Goal: Transaction & Acquisition: Purchase product/service

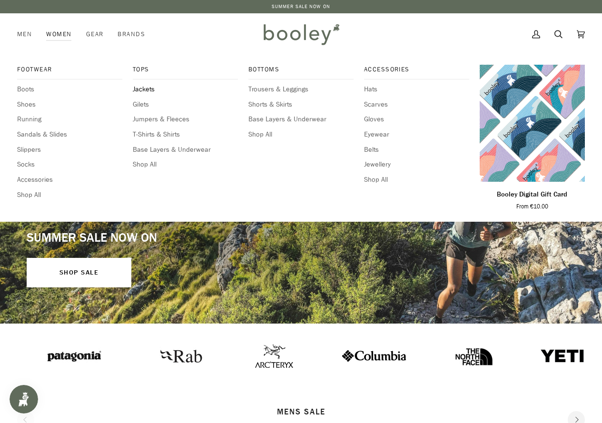
click at [150, 87] on span "Jackets" at bounding box center [185, 89] width 105 height 10
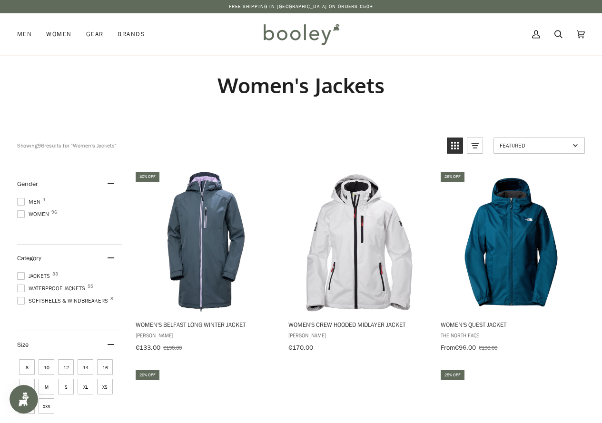
click at [24, 214] on span at bounding box center [21, 214] width 8 height 8
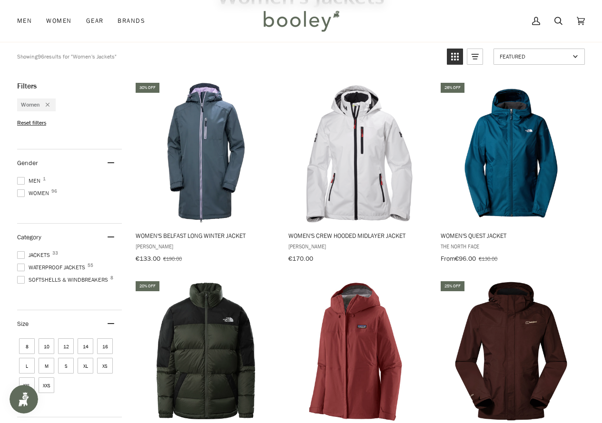
scroll to position [95, 0]
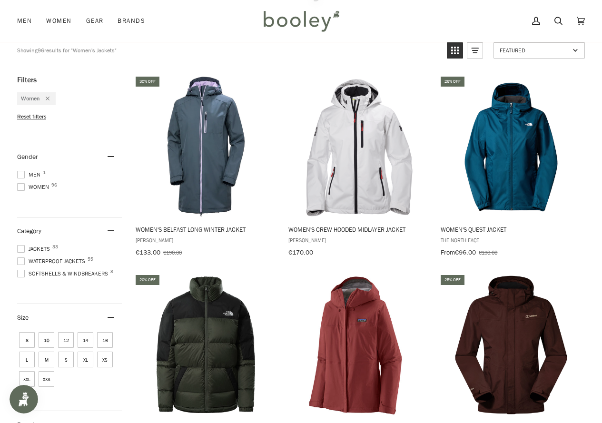
click at [85, 356] on span "XL" at bounding box center [86, 360] width 16 height 16
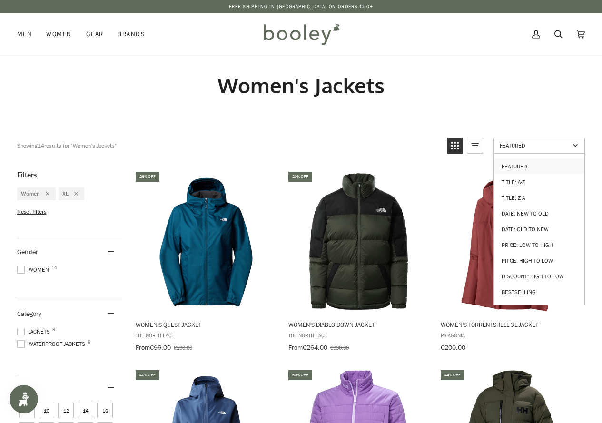
click at [518, 149] on span "Featured" at bounding box center [535, 145] width 70 height 8
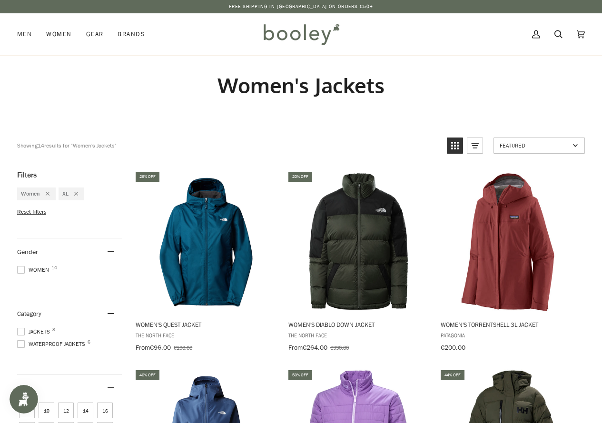
click at [516, 149] on span "Featured" at bounding box center [535, 145] width 70 height 8
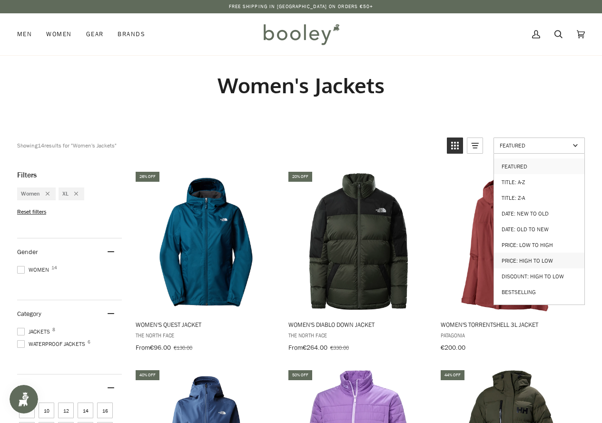
click at [542, 255] on link "Price: High to Low" at bounding box center [539, 261] width 90 height 16
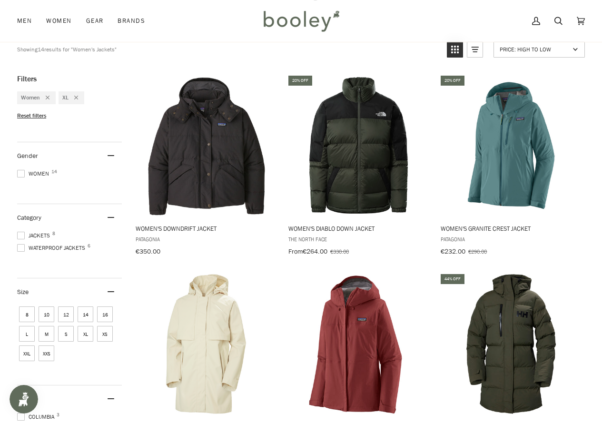
scroll to position [95, 0]
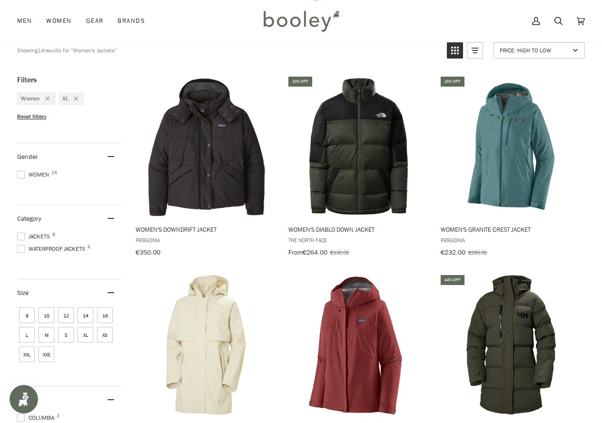
click at [71, 101] on div "Remove filter: XL" at bounding box center [74, 99] width 10 height 8
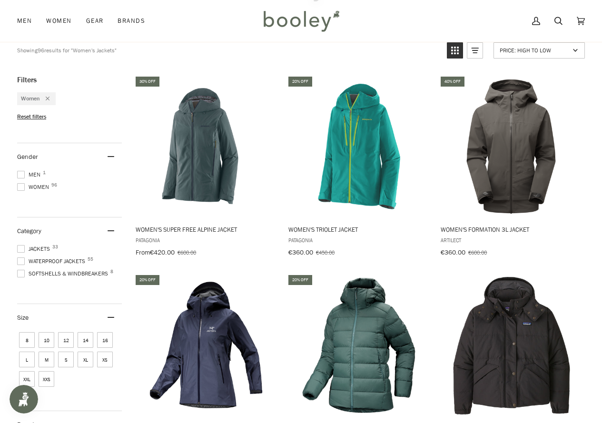
click at [25, 377] on span "XXL" at bounding box center [27, 379] width 16 height 16
